Goal: Find contact information: Find contact information

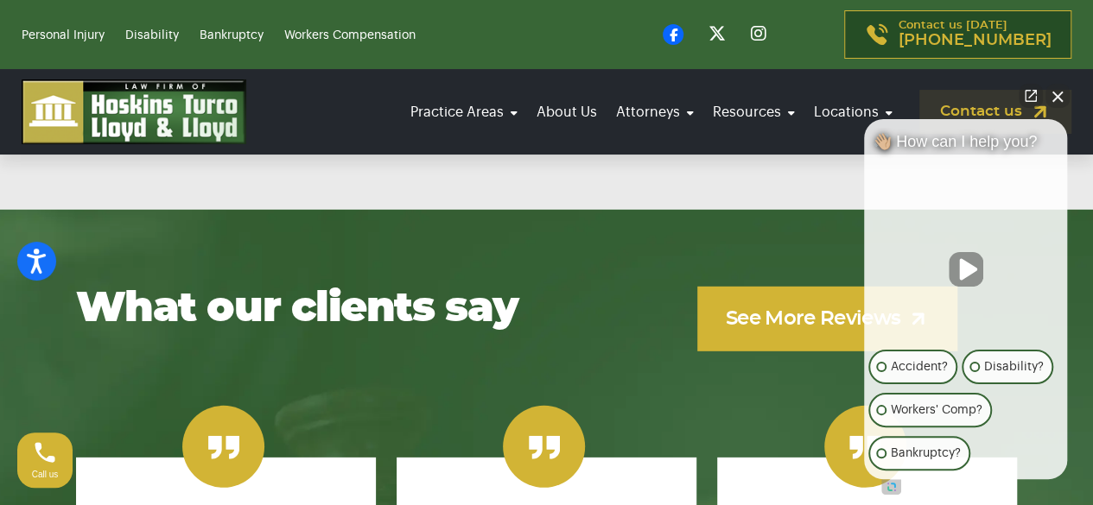
scroll to position [2419, 0]
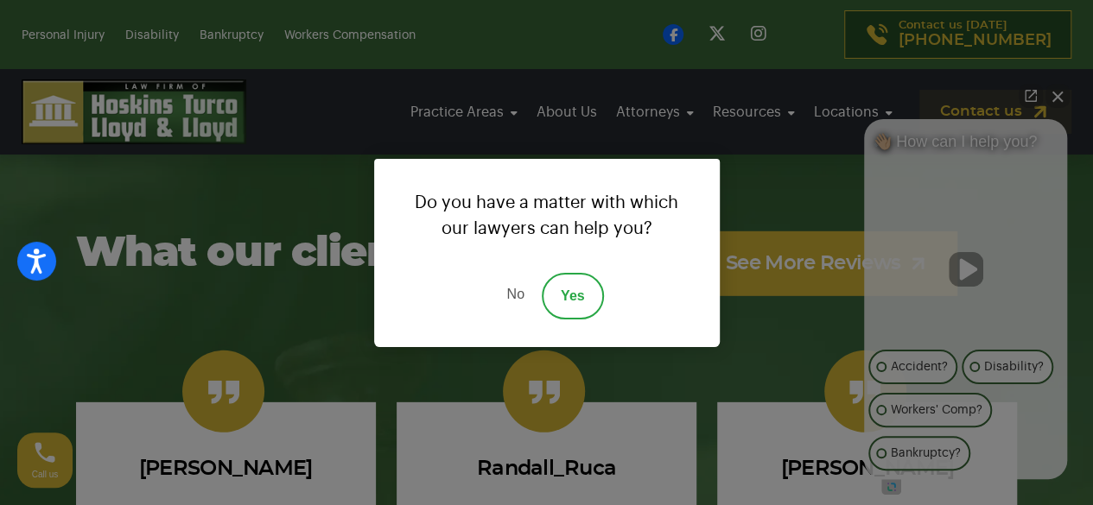
click at [515, 290] on link "No" at bounding box center [515, 296] width 52 height 47
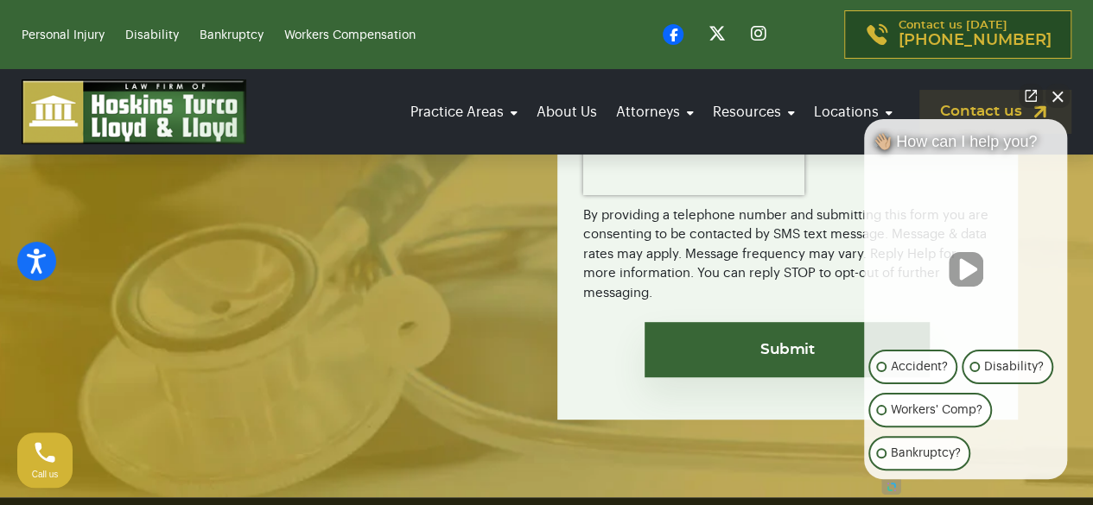
scroll to position [3801, 0]
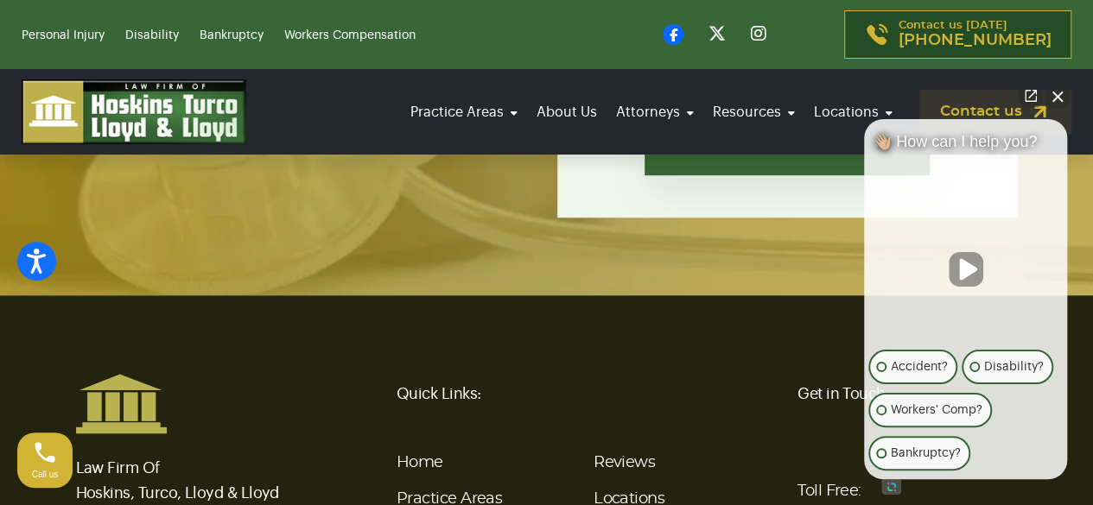
click at [1056, 91] on button "Close Intaker Chat Widget" at bounding box center [1057, 96] width 24 height 24
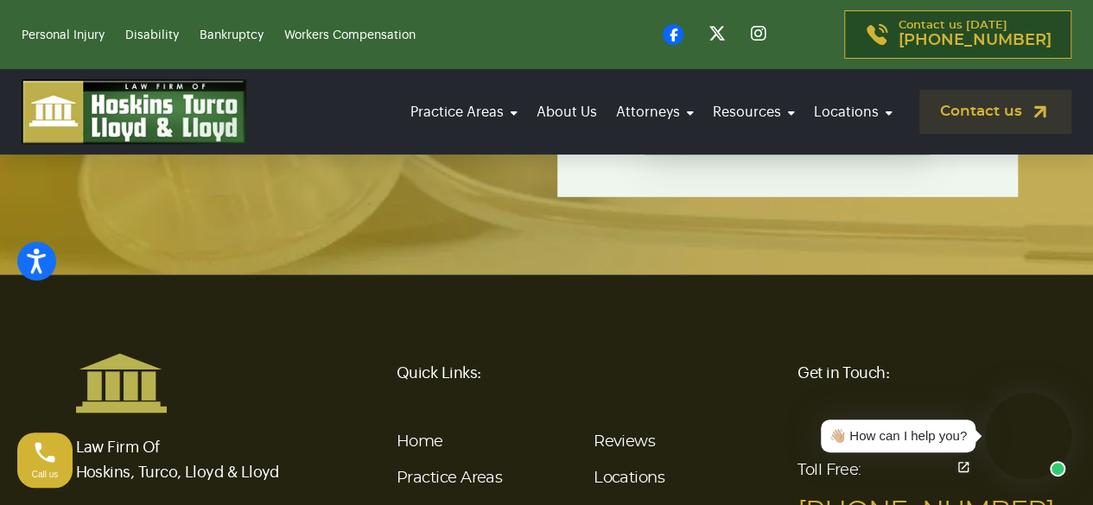
scroll to position [3888, 0]
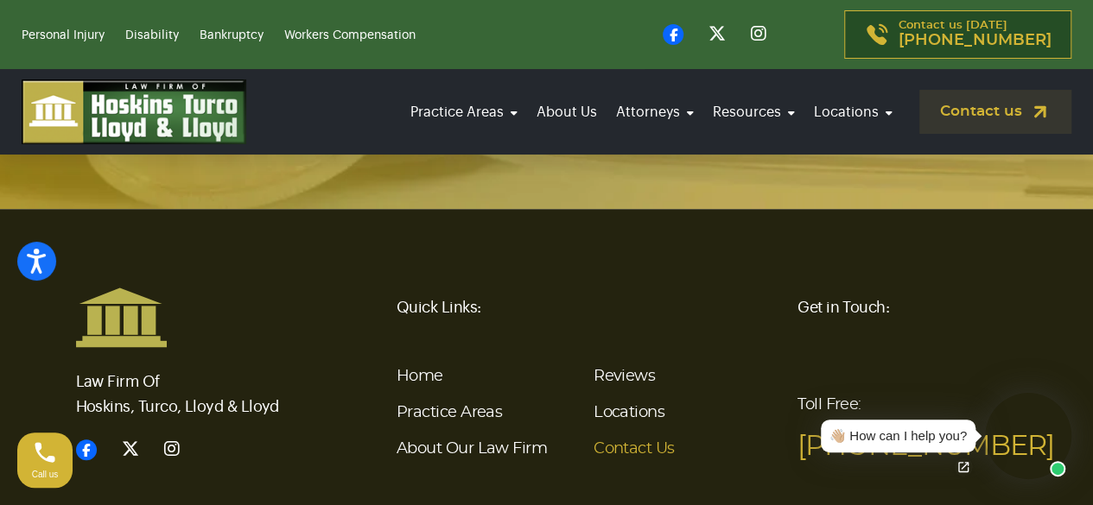
click at [615, 441] on link "Contact Us" at bounding box center [634, 449] width 81 height 16
